Goal: Communication & Community: Answer question/provide support

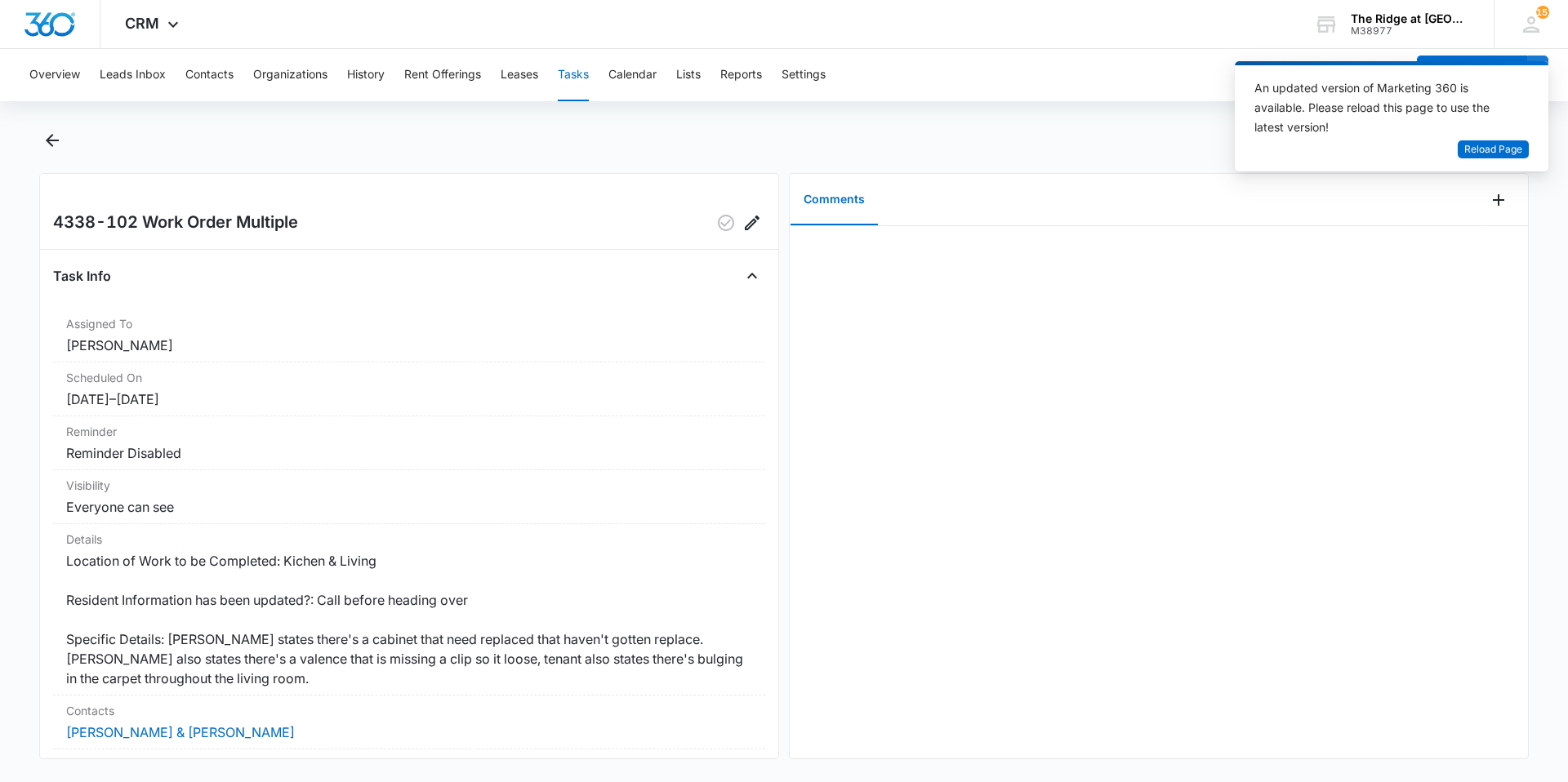
scroll to position [82, 0]
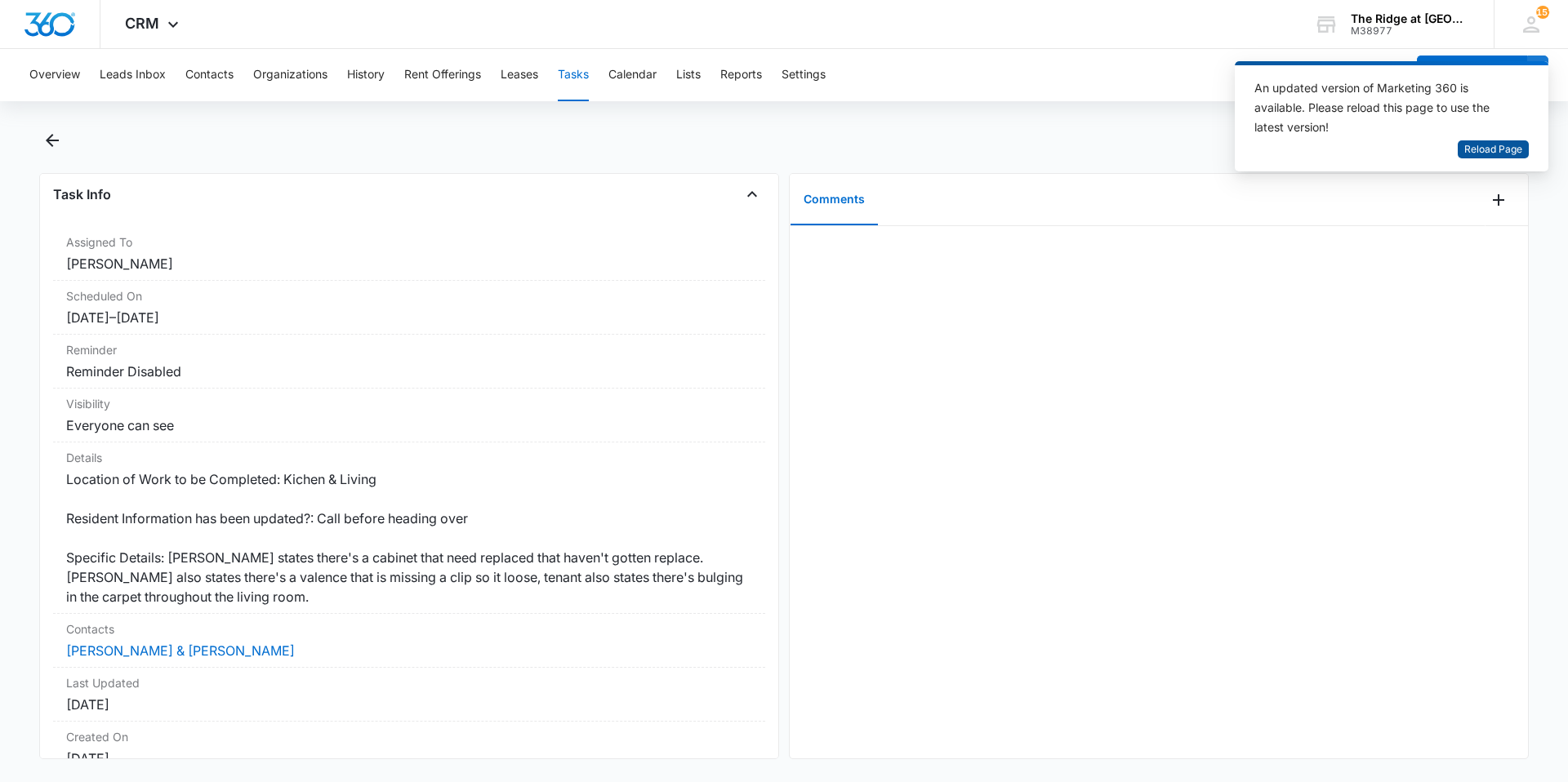
click at [1515, 147] on span "Reload Page" at bounding box center [1493, 149] width 58 height 16
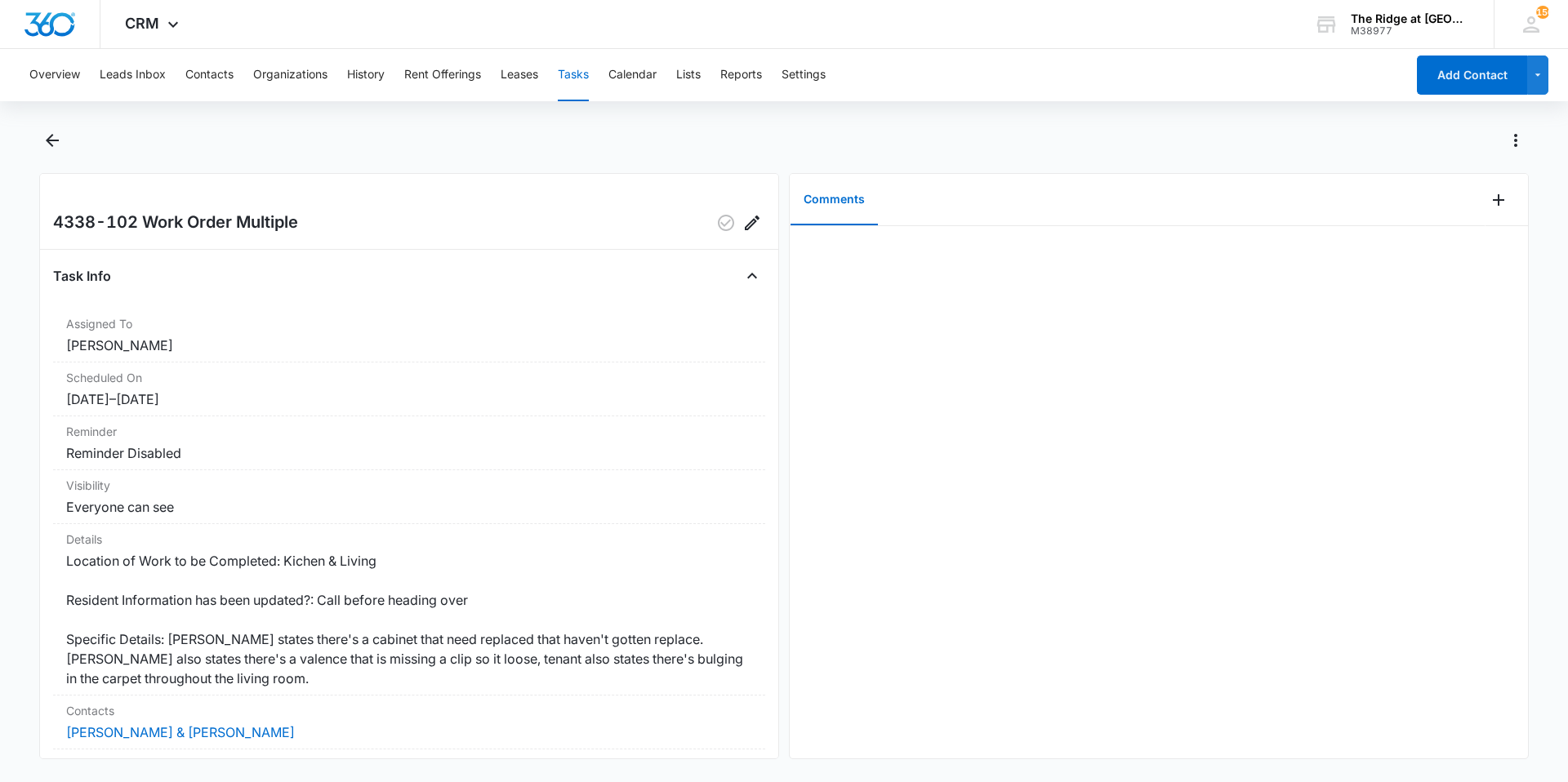
click at [1486, 214] on div at bounding box center [1507, 200] width 43 height 52
click at [1489, 206] on icon "Add Comment" at bounding box center [1498, 199] width 19 height 19
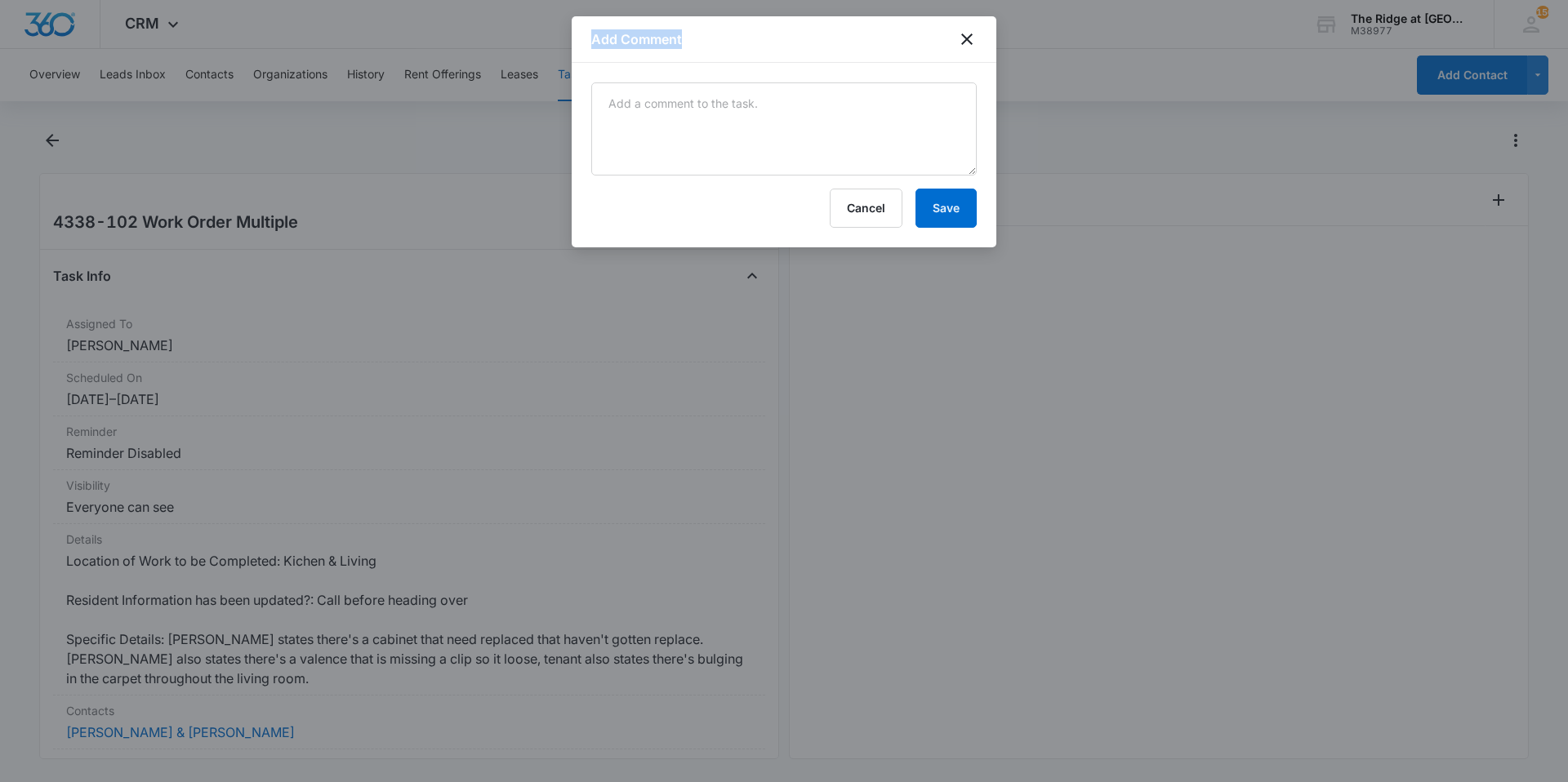
click at [987, 153] on body "CRM Apps Reputation Websites Forms CRM Email Social Content Ads Intelligence Fi…" at bounding box center [784, 391] width 1568 height 782
drag, startPoint x: 987, startPoint y: 153, endPoint x: 971, endPoint y: 153, distance: 16.0
click at [971, 153] on textarea at bounding box center [784, 129] width 386 height 93
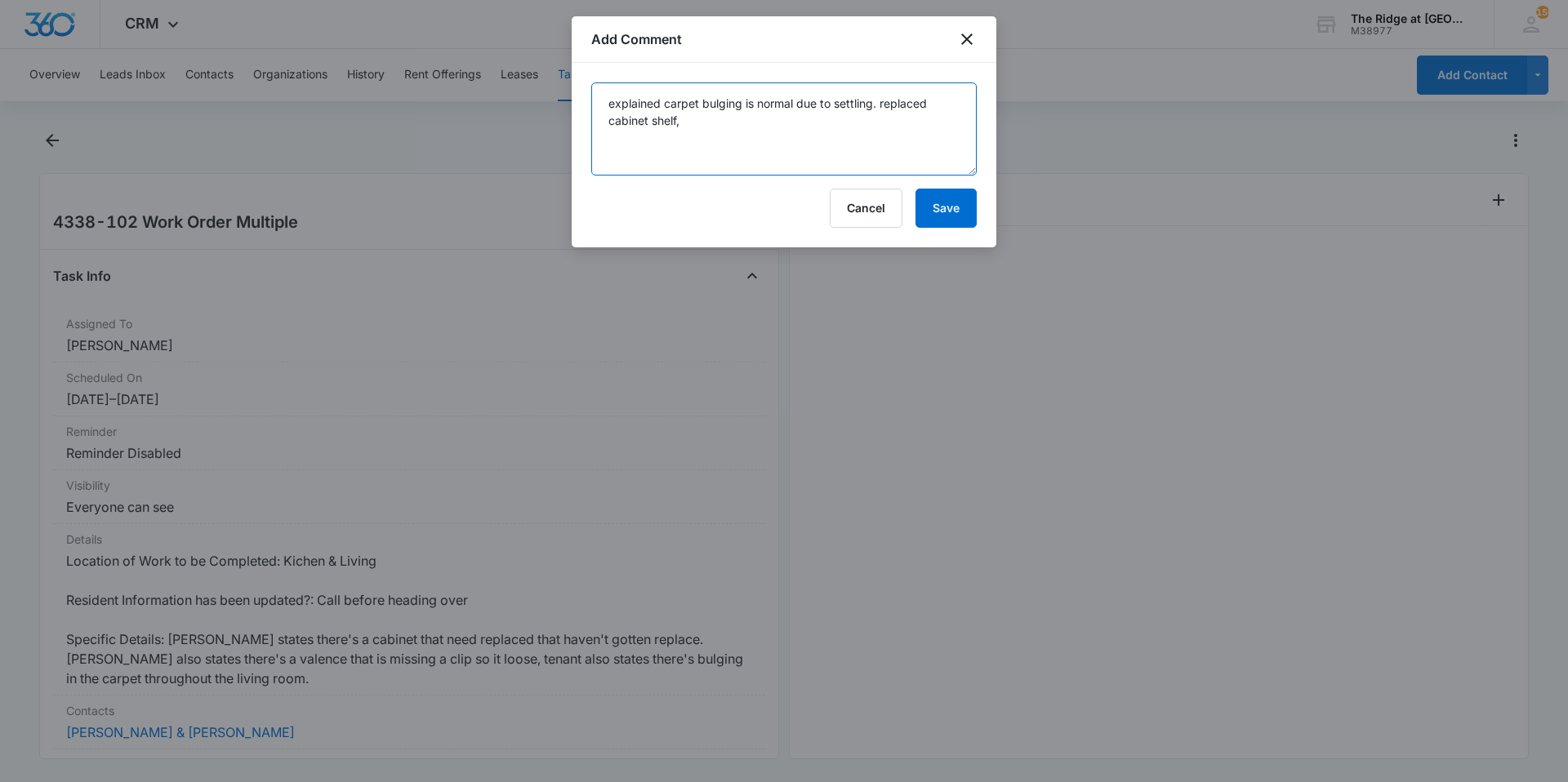
click at [971, 153] on textarea "explained carpet bulging is normal due to settling. replaced cabinet shelf" at bounding box center [784, 129] width 386 height 93
type textarea "explained carpet bulging is normal due to settling. replaced cabinet shelf, and…"
click at [961, 221] on button "Save" at bounding box center [946, 208] width 61 height 39
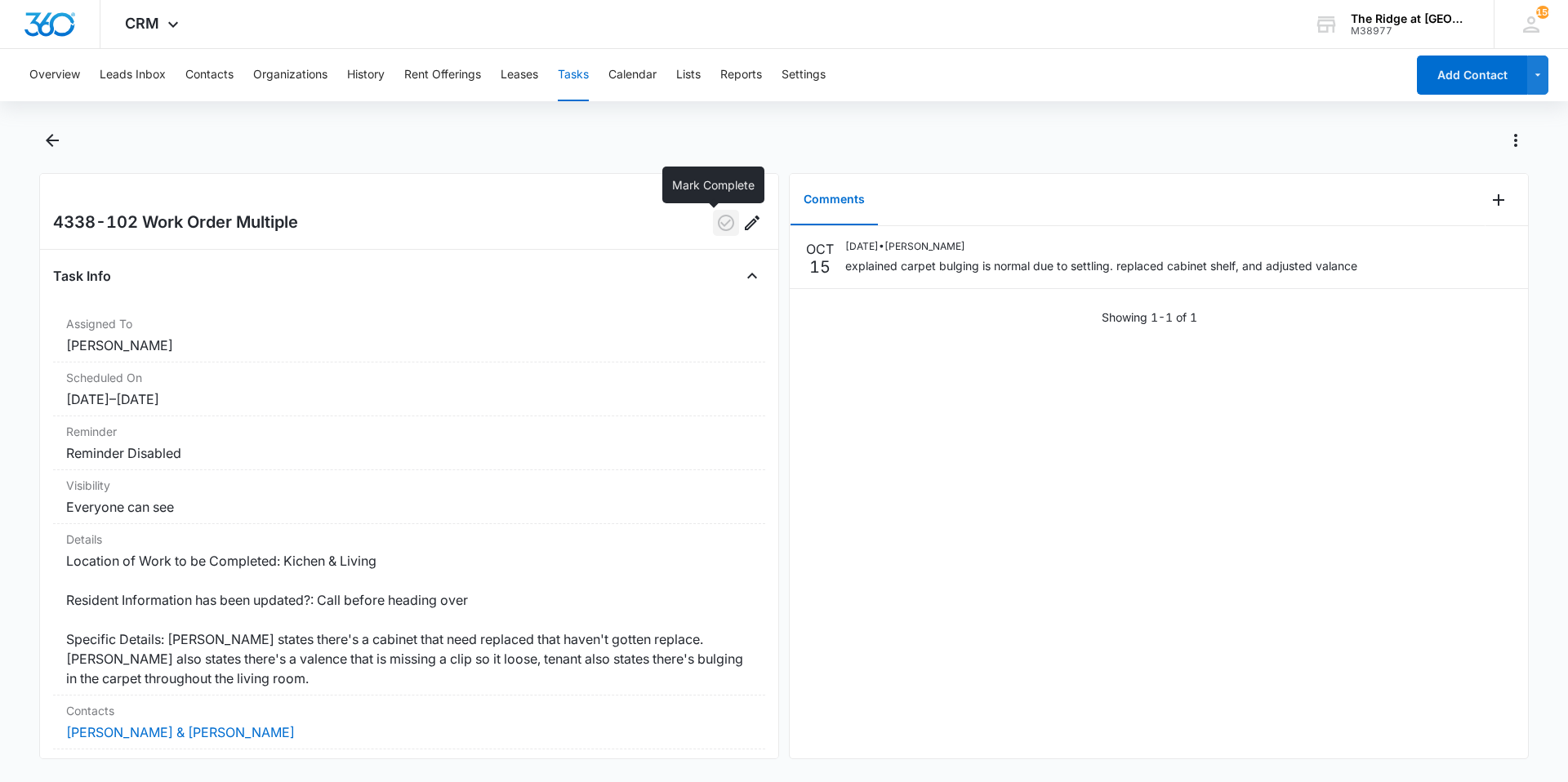
click at [718, 228] on icon "button" at bounding box center [727, 223] width 17 height 17
click at [48, 137] on icon "Back" at bounding box center [52, 140] width 19 height 19
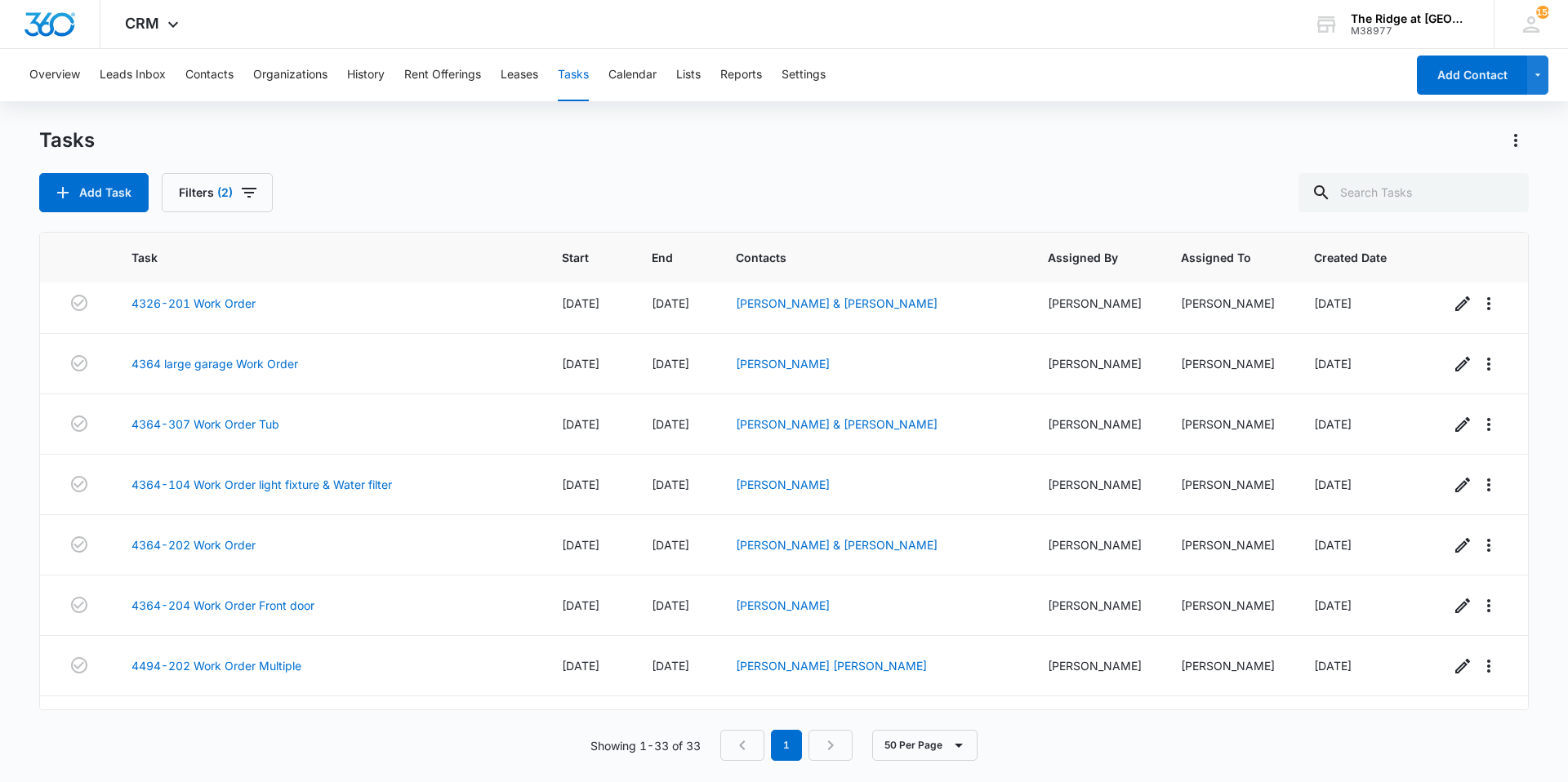
scroll to position [1567, 0]
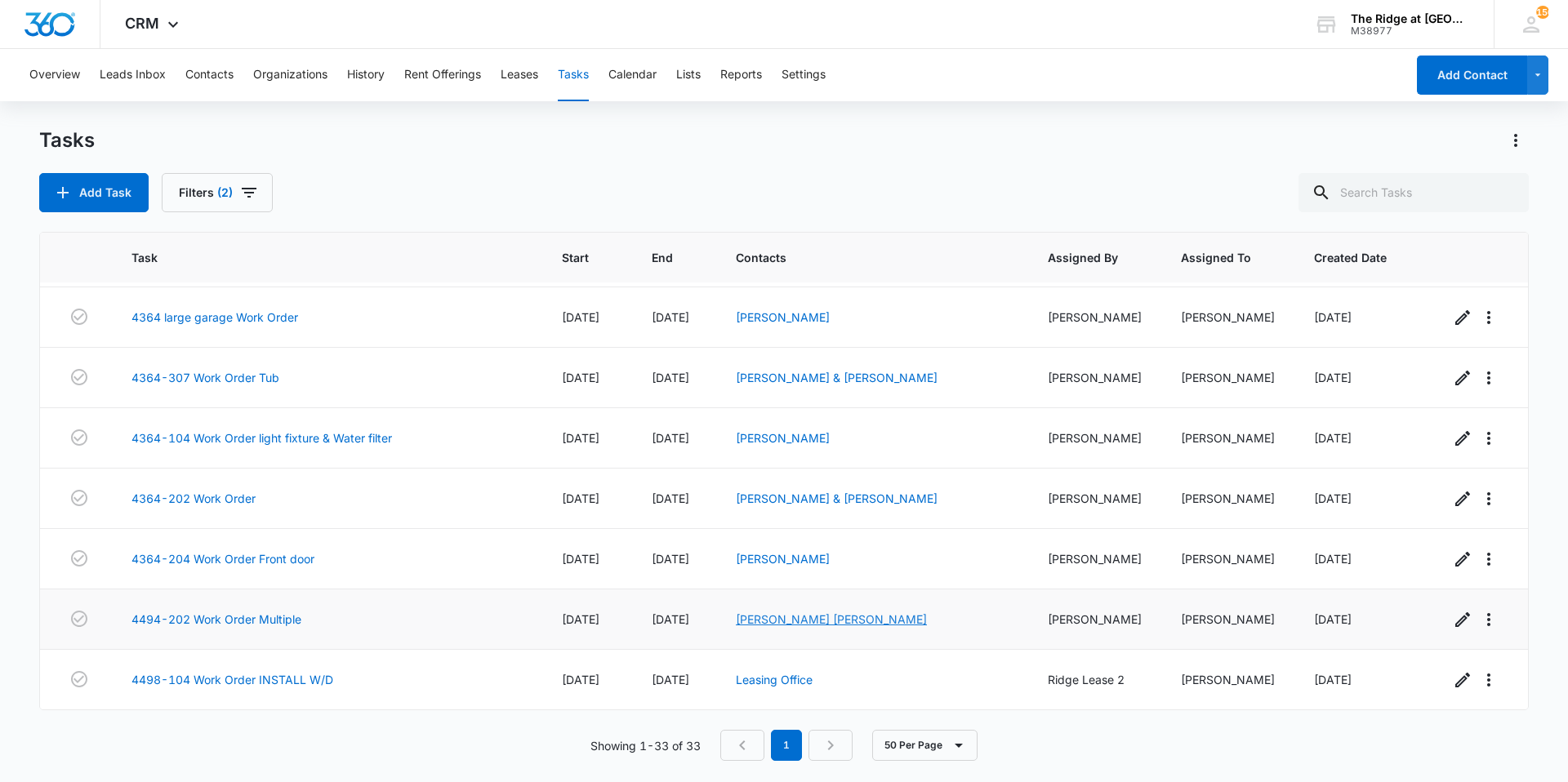
click at [783, 624] on link "Maria Shoib Sarwar" at bounding box center [831, 619] width 191 height 14
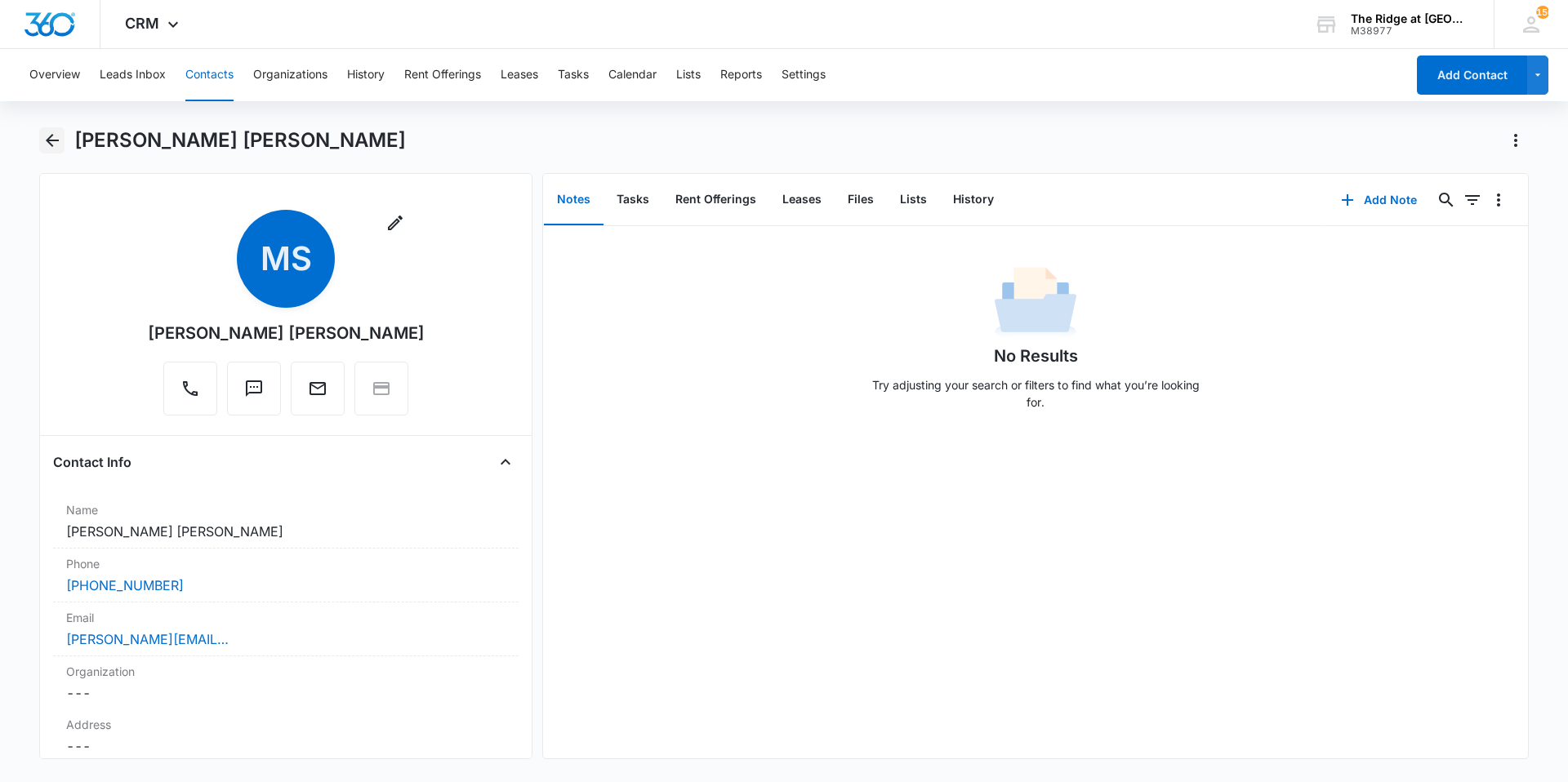
click at [62, 144] on button "Back" at bounding box center [51, 140] width 25 height 26
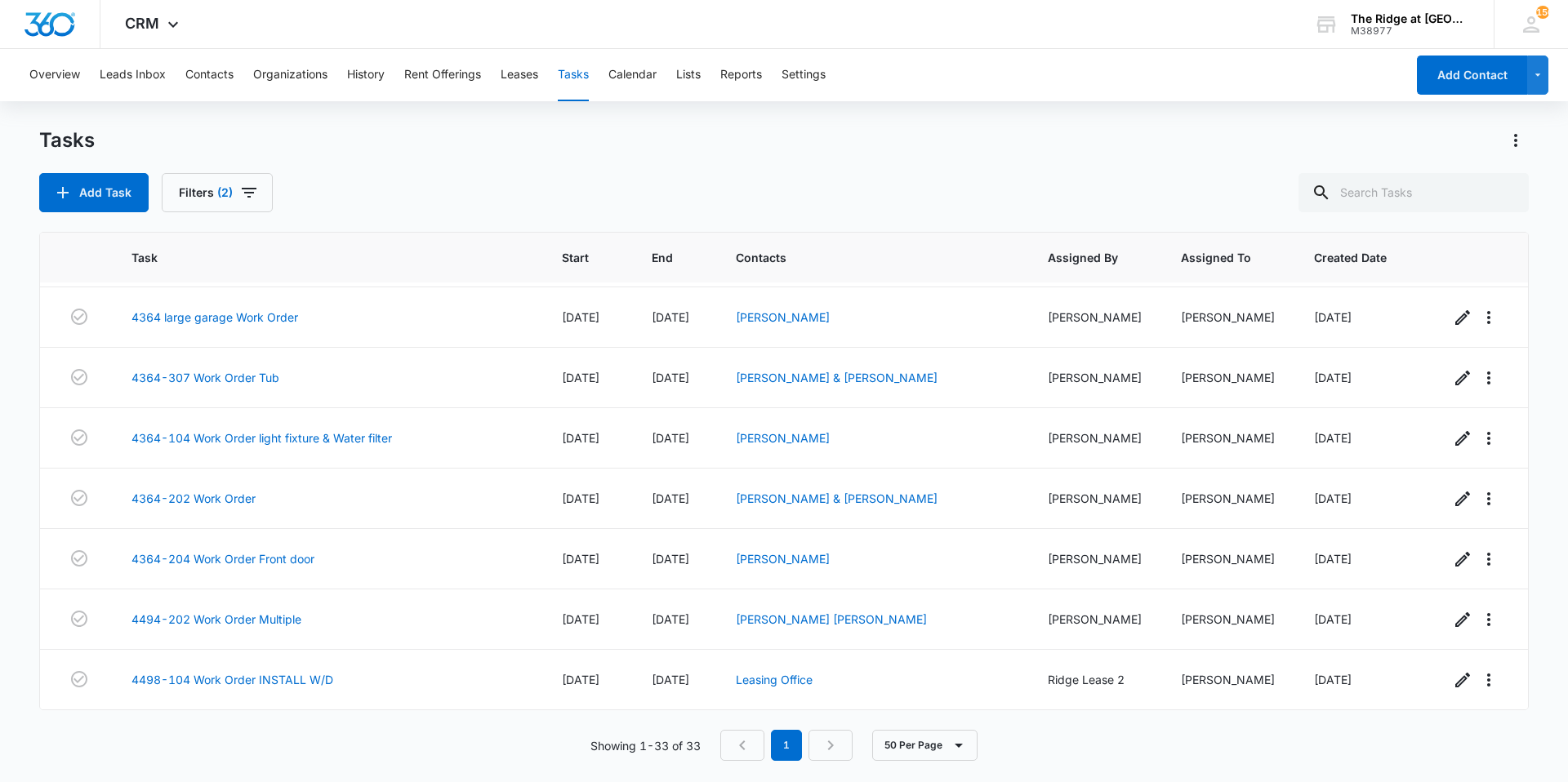
scroll to position [1485, 0]
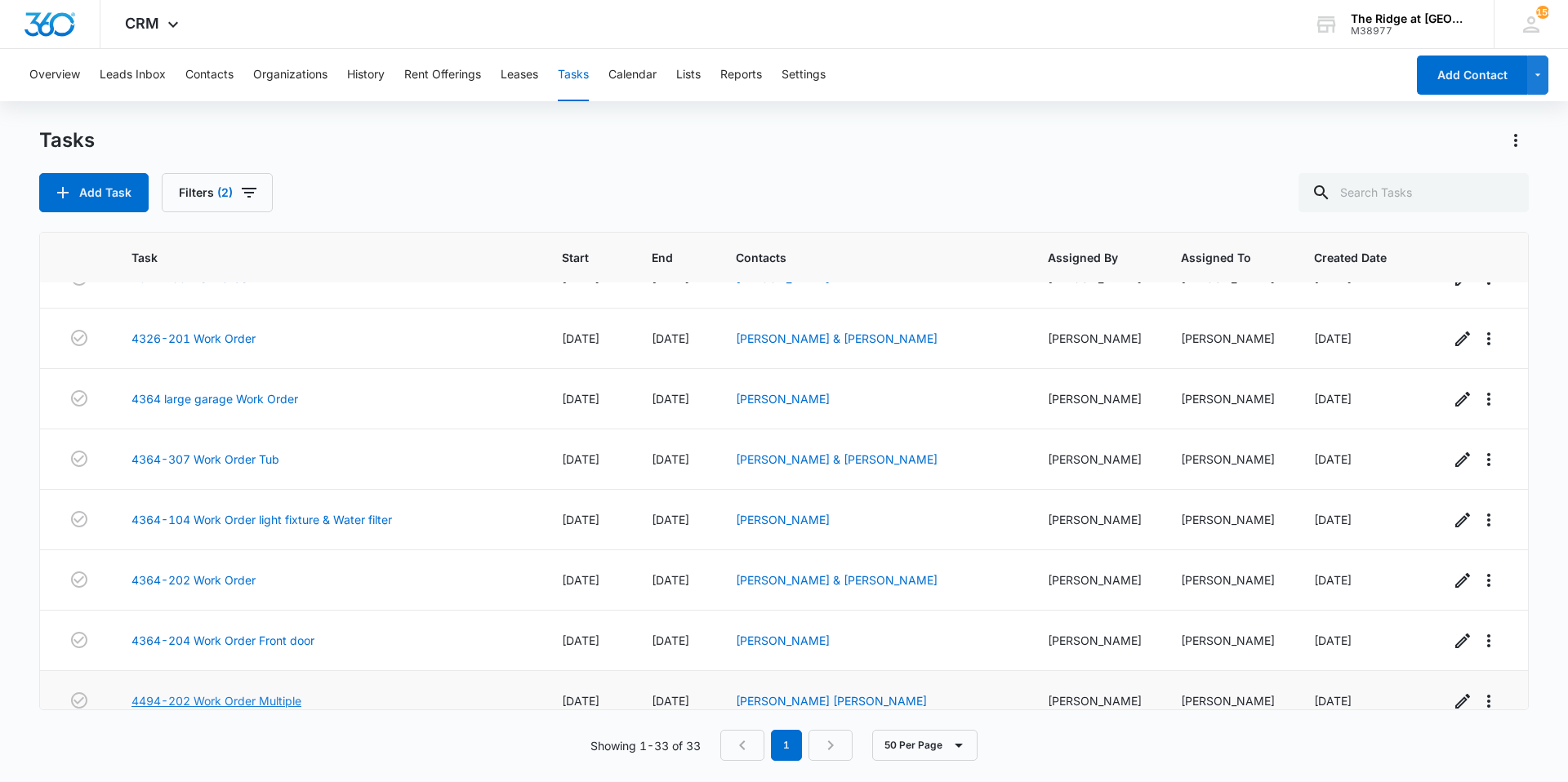
click at [226, 699] on link "4494-202 Work Order Multiple" at bounding box center [216, 700] width 170 height 18
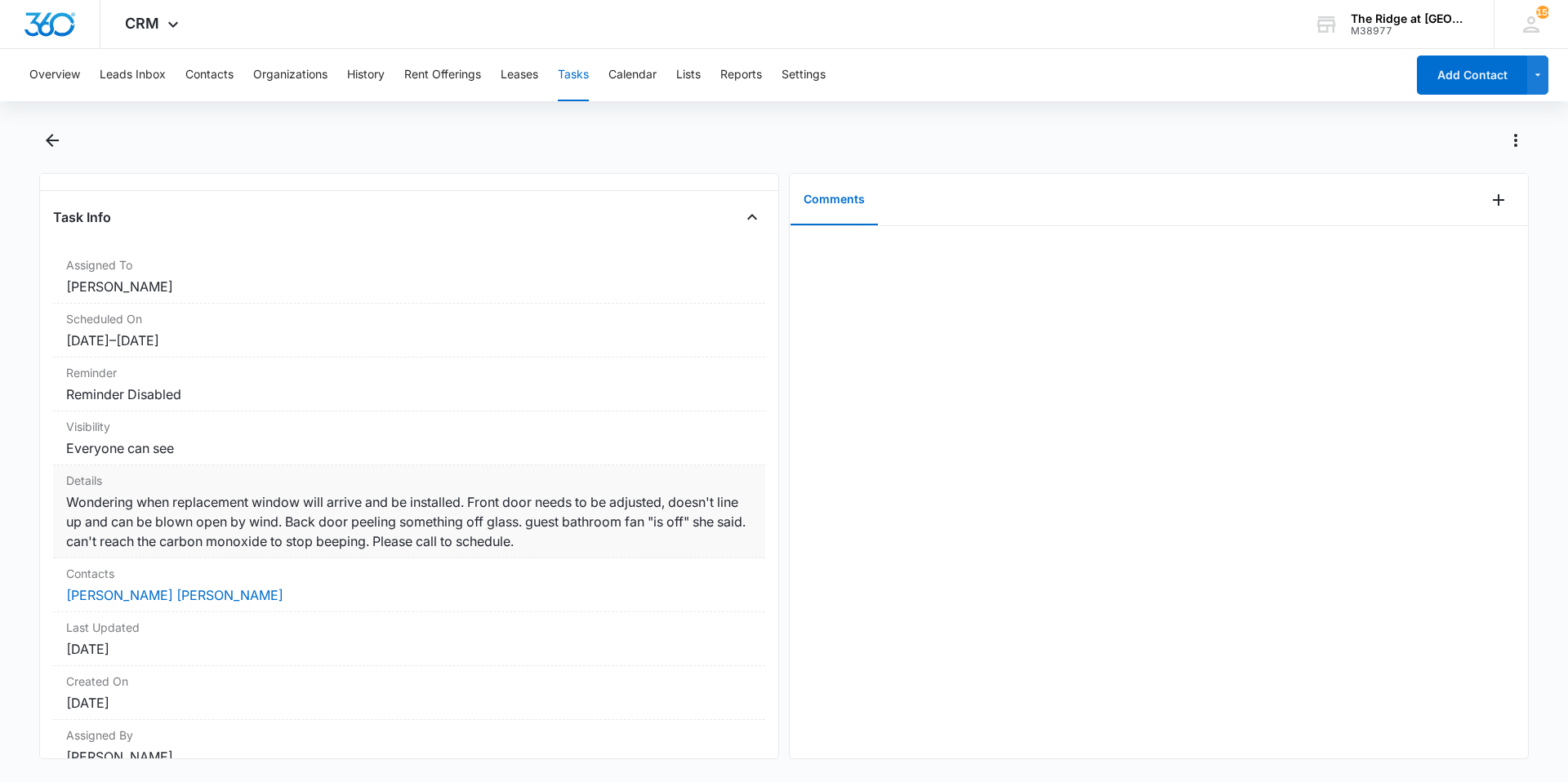
scroll to position [133, 0]
